Goal: Complete application form

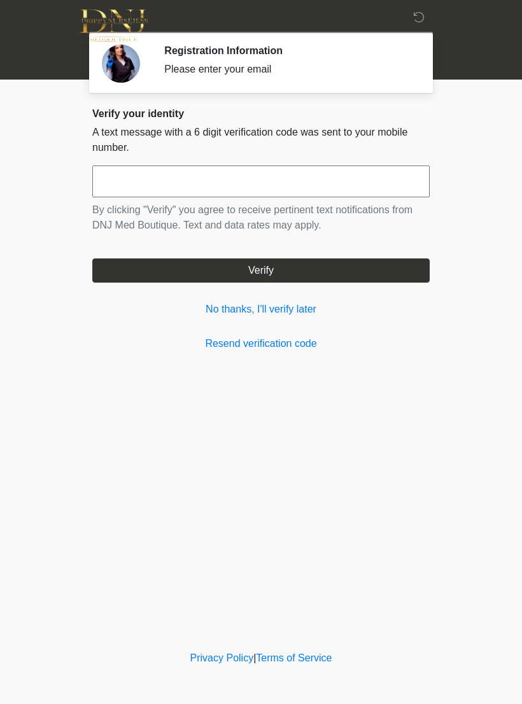
click at [131, 180] on input "text" at bounding box center [260, 181] width 337 height 32
type input "******"
click at [138, 276] on button "Verify" at bounding box center [260, 270] width 337 height 24
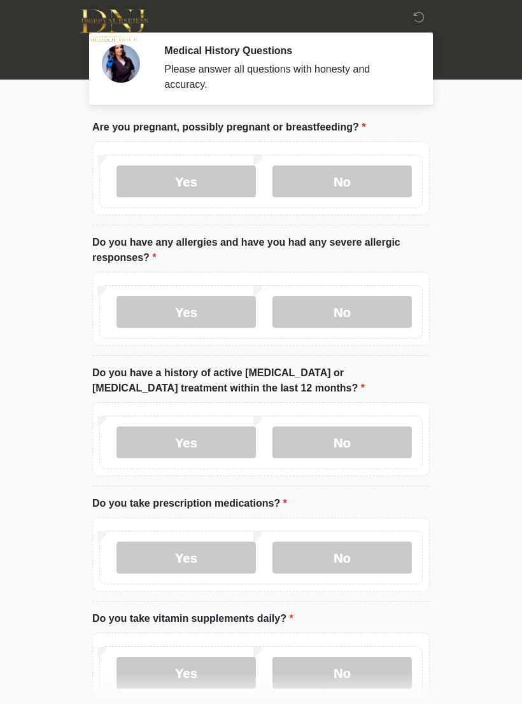
click at [341, 193] on label "No" at bounding box center [341, 181] width 139 height 32
click at [316, 327] on label "No" at bounding box center [341, 312] width 139 height 32
click at [314, 450] on label "No" at bounding box center [341, 442] width 139 height 32
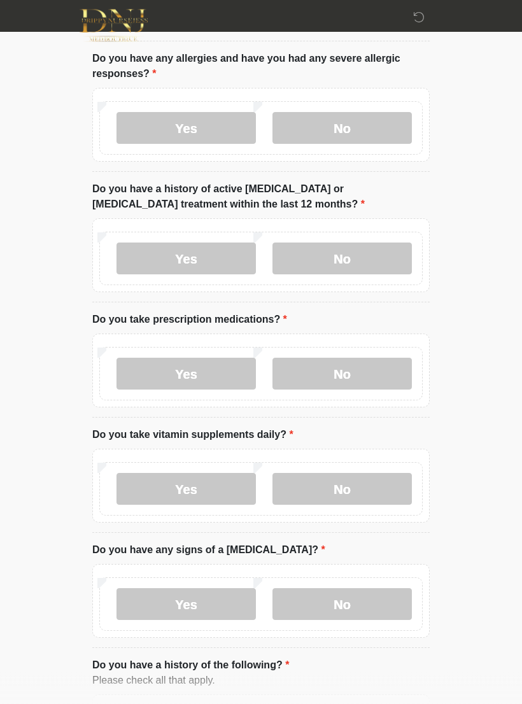
scroll to position [184, 0]
click at [317, 376] on label "No" at bounding box center [341, 373] width 139 height 32
click at [300, 501] on label "No" at bounding box center [341, 489] width 139 height 32
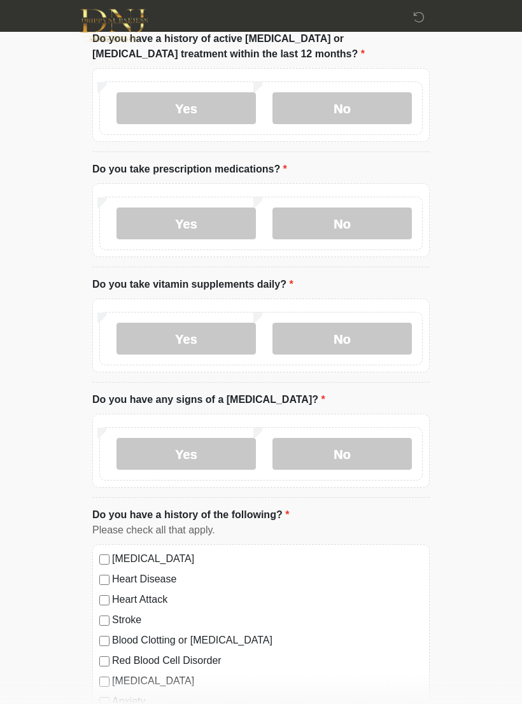
scroll to position [334, 0]
click at [305, 466] on label "No" at bounding box center [341, 454] width 139 height 32
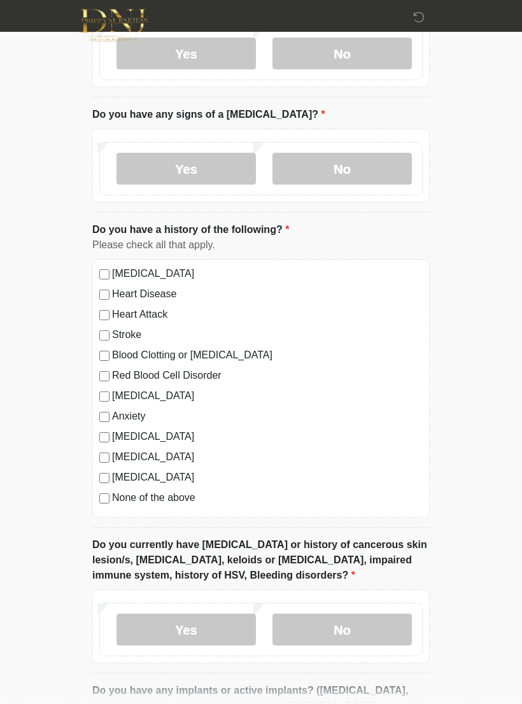
scroll to position [642, 0]
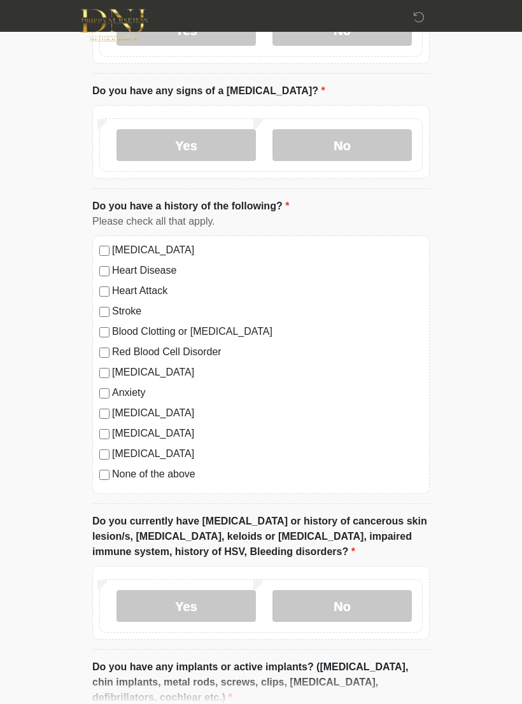
click at [335, 607] on label "No" at bounding box center [341, 606] width 139 height 32
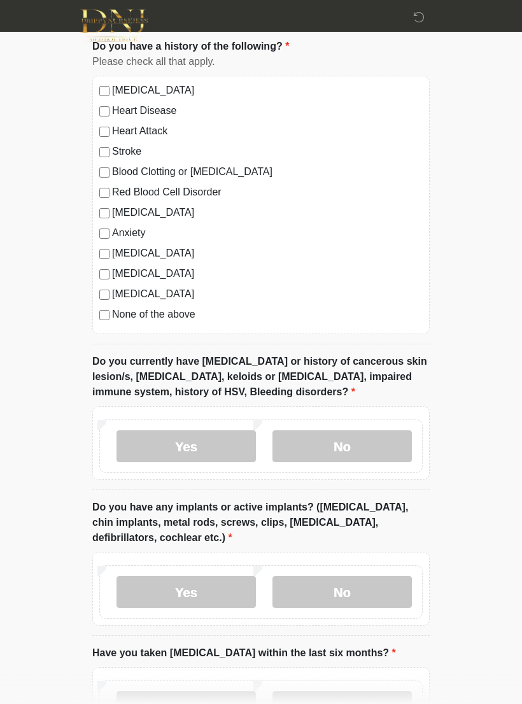
scroll to position [809, 0]
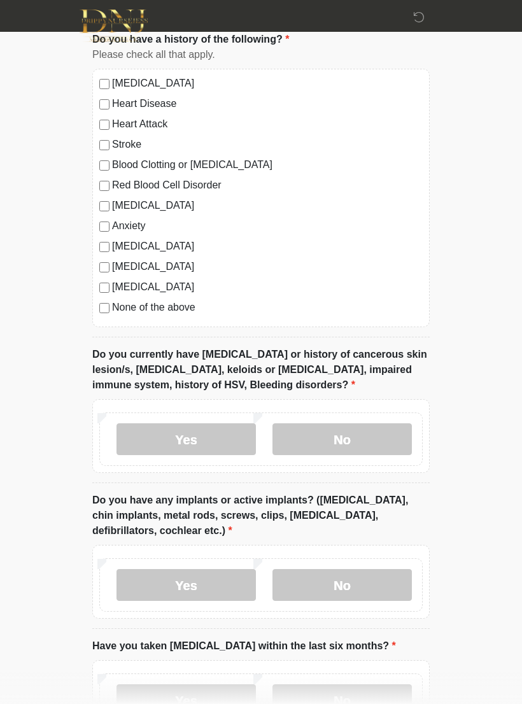
click at [326, 593] on label "No" at bounding box center [341, 585] width 139 height 32
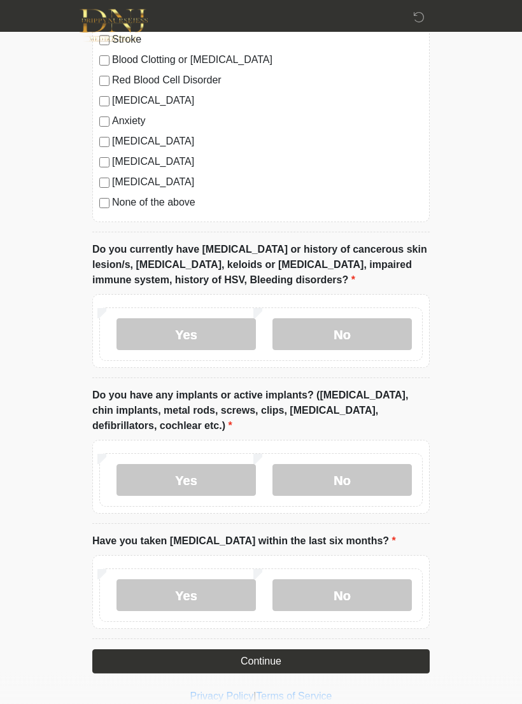
scroll to position [929, 0]
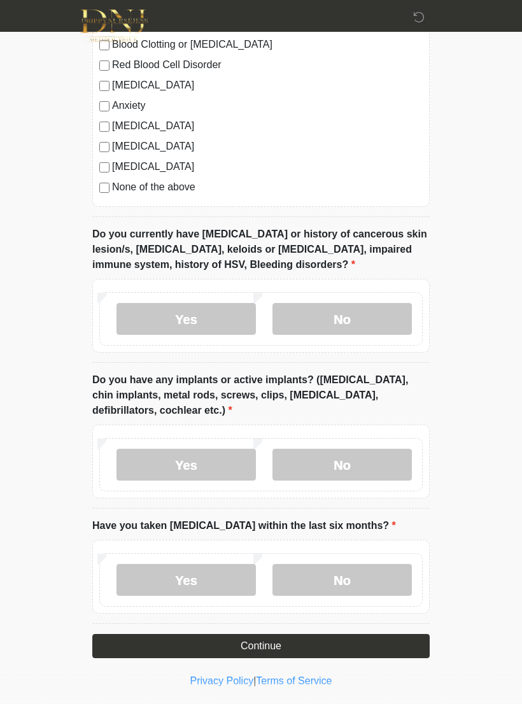
click at [326, 578] on label "No" at bounding box center [341, 580] width 139 height 32
click at [221, 645] on button "Continue" at bounding box center [260, 646] width 337 height 24
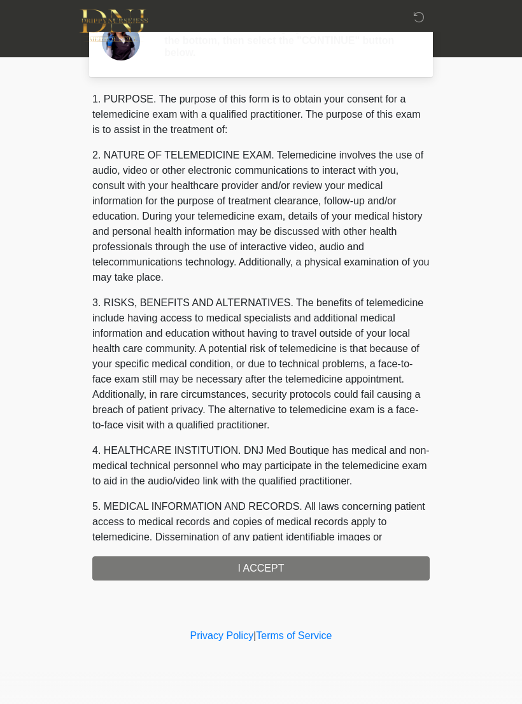
scroll to position [0, 0]
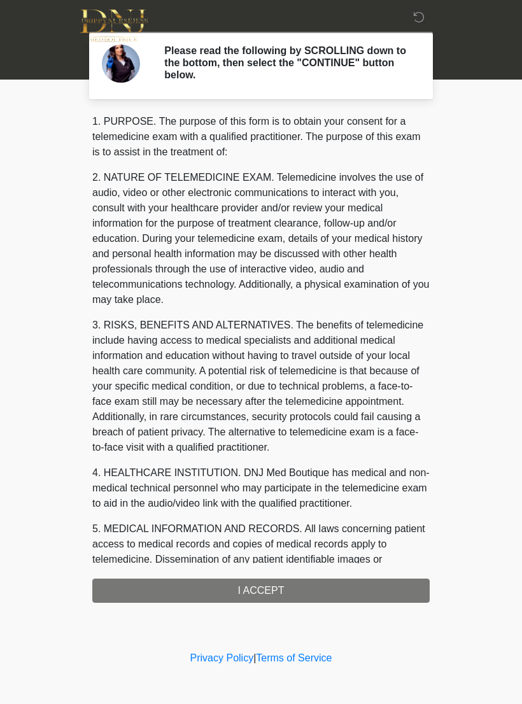
click at [151, 583] on div "1. PURPOSE. The purpose of this form is to obtain your consent for a telemedici…" at bounding box center [260, 358] width 337 height 489
click at [225, 588] on div "1. PURPOSE. The purpose of this form is to obtain your consent for a telemedici…" at bounding box center [260, 358] width 337 height 489
click at [268, 599] on div "1. PURPOSE. The purpose of this form is to obtain your consent for a telemedici…" at bounding box center [260, 358] width 337 height 489
click at [181, 588] on div "1. PURPOSE. The purpose of this form is to obtain your consent for a telemedici…" at bounding box center [260, 358] width 337 height 489
click at [290, 597] on div "1. PURPOSE. The purpose of this form is to obtain your consent for a telemedici…" at bounding box center [260, 358] width 337 height 489
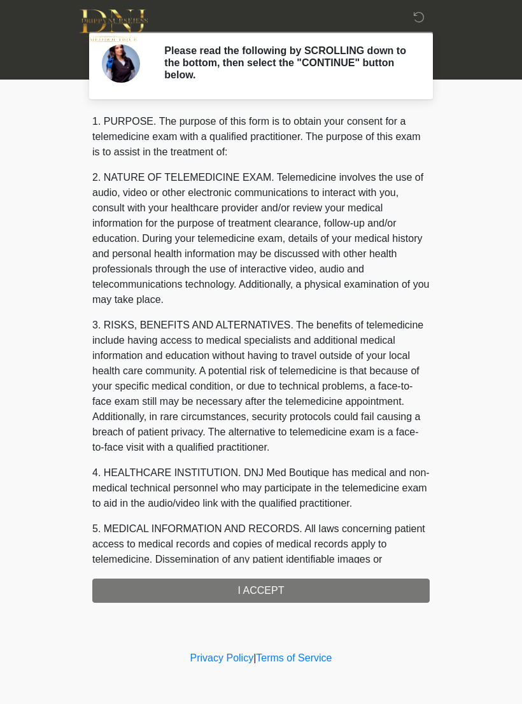
click at [292, 581] on div "1. PURPOSE. The purpose of this form is to obtain your consent for a telemedici…" at bounding box center [260, 358] width 337 height 489
click at [261, 586] on div "1. PURPOSE. The purpose of this form is to obtain your consent for a telemedici…" at bounding box center [260, 358] width 337 height 489
click at [256, 587] on div "1. PURPOSE. The purpose of this form is to obtain your consent for a telemedici…" at bounding box center [260, 358] width 337 height 489
click at [257, 571] on div "1. PURPOSE. The purpose of this form is to obtain your consent for a telemedici…" at bounding box center [260, 358] width 337 height 489
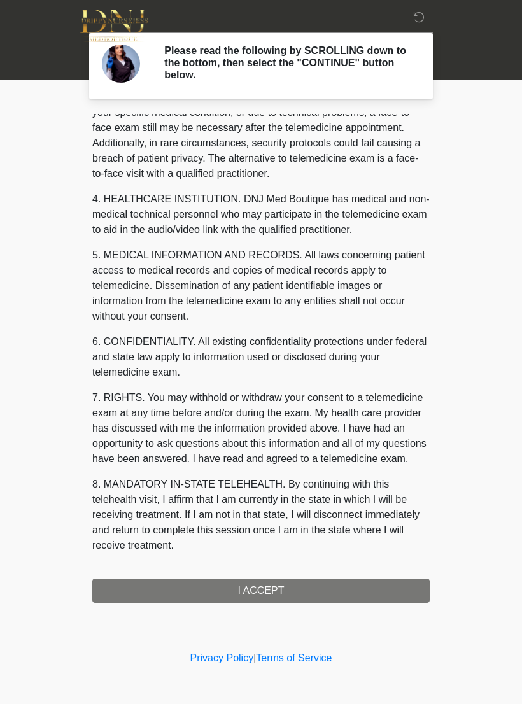
scroll to position [289, 0]
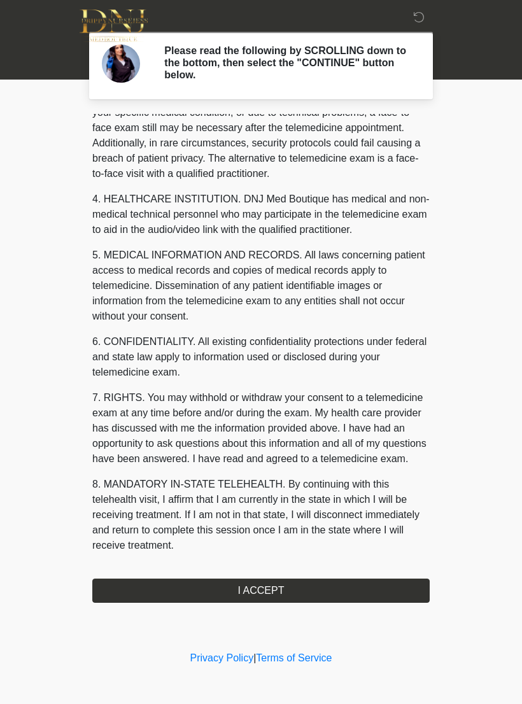
click at [298, 592] on button "I ACCEPT" at bounding box center [260, 590] width 337 height 24
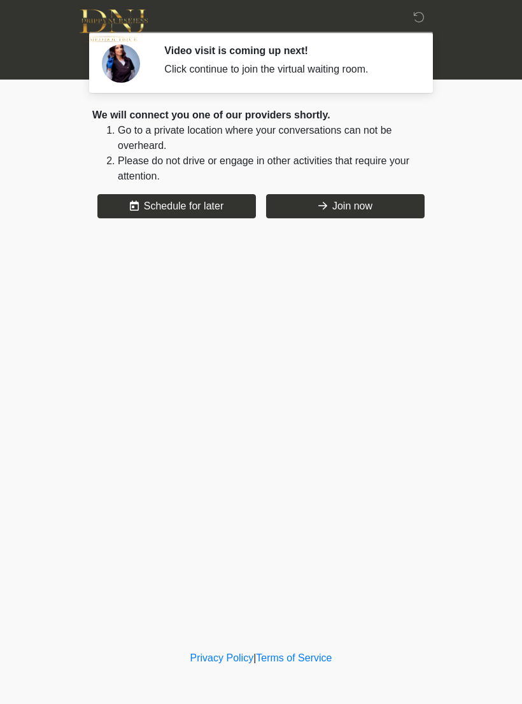
click at [351, 204] on button "Join now" at bounding box center [345, 206] width 158 height 24
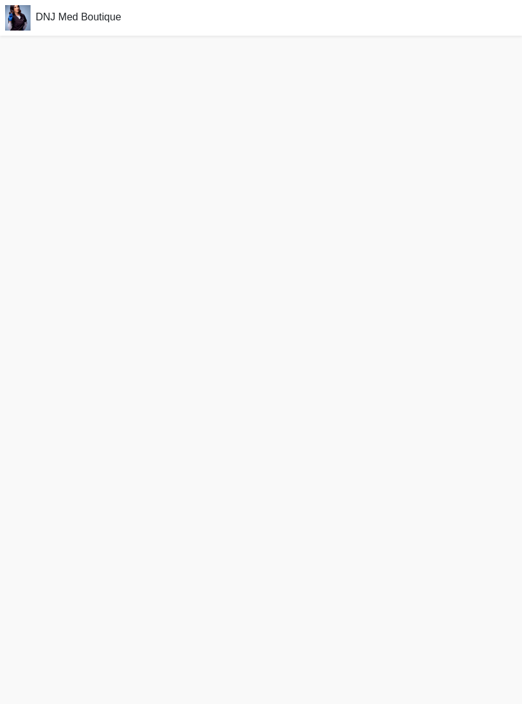
click at [34, 13] on img at bounding box center [18, 18] width 36 height 36
click at [22, 15] on img at bounding box center [18, 18] width 36 height 36
